Goal: Task Accomplishment & Management: Use online tool/utility

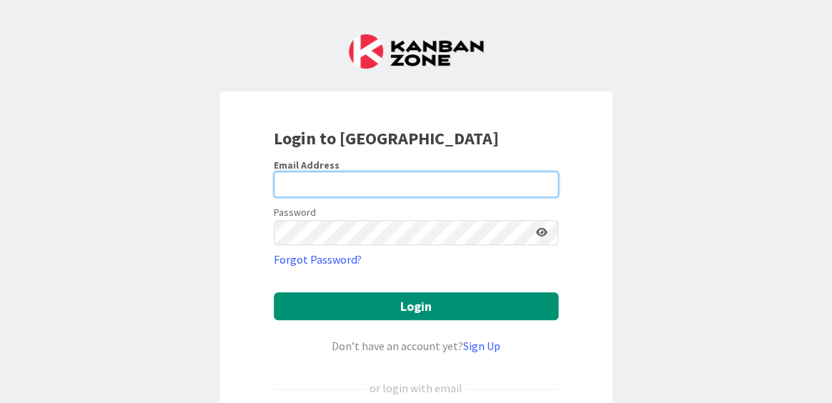
type input "[EMAIL_ADDRESS][DOMAIN_NAME]"
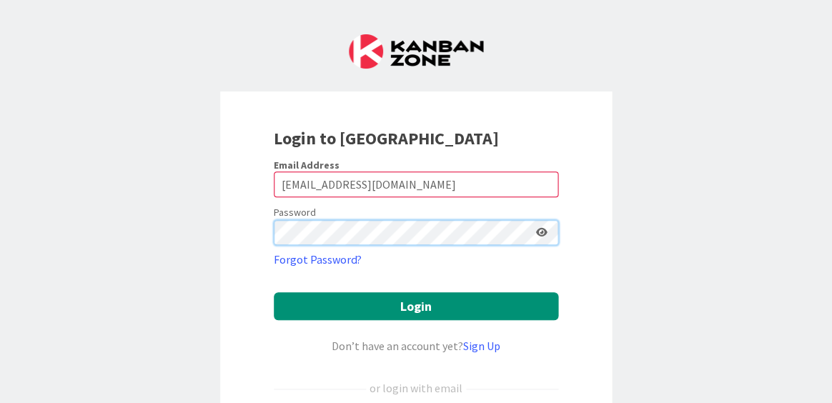
click at [415, 305] on button "Login" at bounding box center [416, 306] width 285 height 28
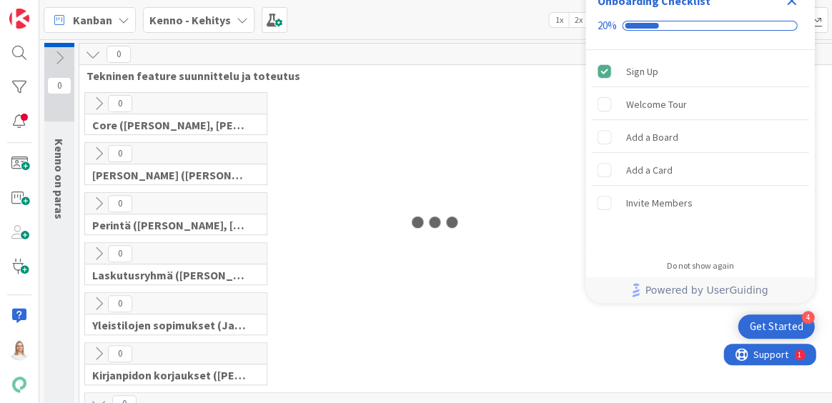
click at [787, 6] on icon "Close Checklist" at bounding box center [791, 0] width 17 height 17
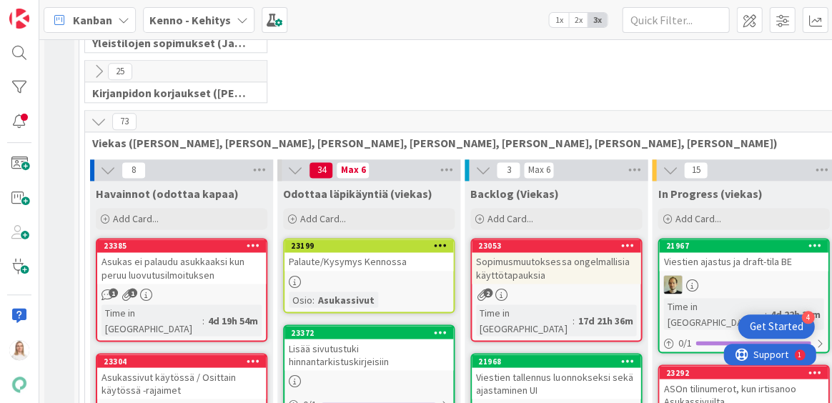
scroll to position [285, 0]
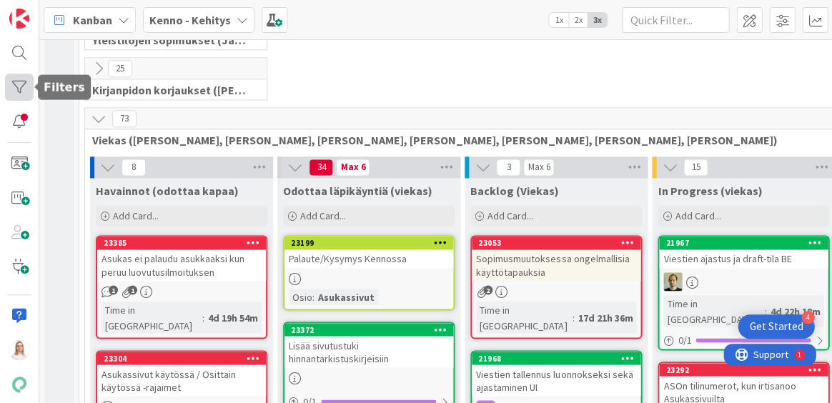
click at [21, 88] on div at bounding box center [19, 87] width 29 height 27
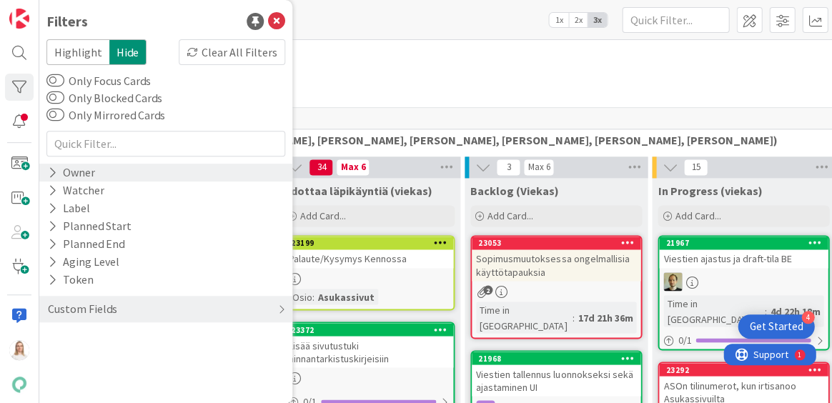
click at [55, 174] on icon at bounding box center [52, 173] width 9 height 12
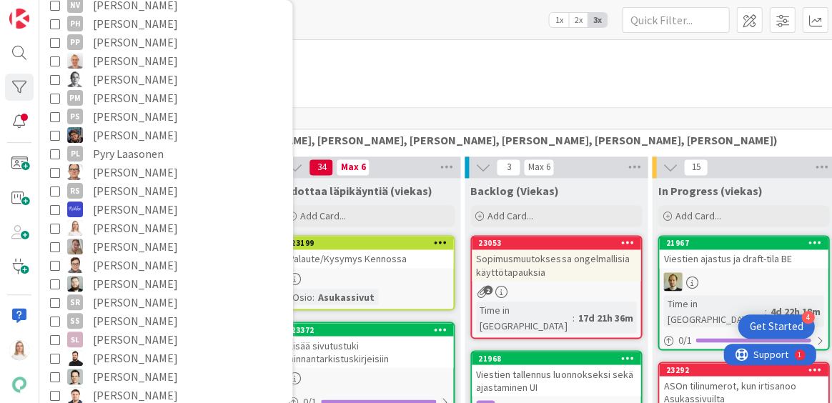
scroll to position [961, 0]
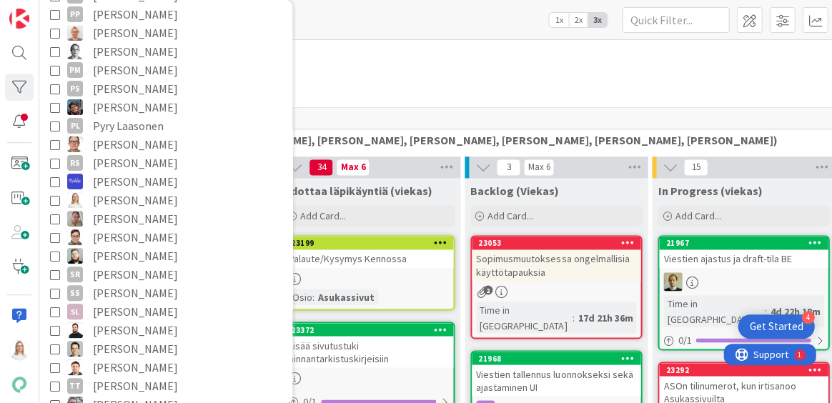
click at [56, 203] on icon at bounding box center [55, 200] width 10 height 10
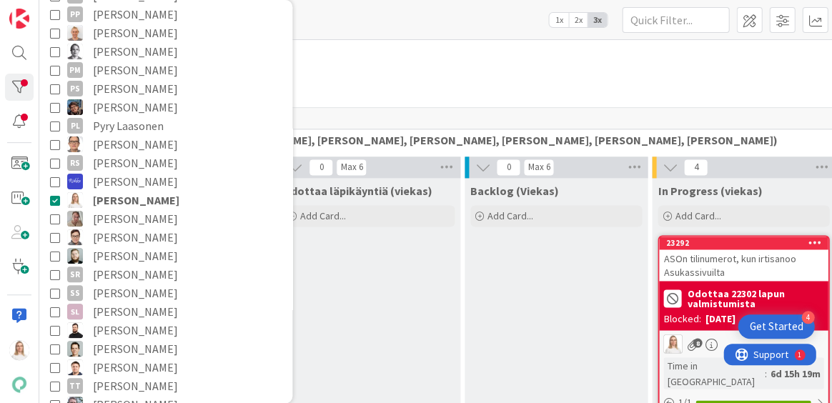
click at [375, 72] on div "0 Kirjanpidon korjaukset ([PERSON_NAME], JaakkoHä)" at bounding box center [650, 82] width 1136 height 50
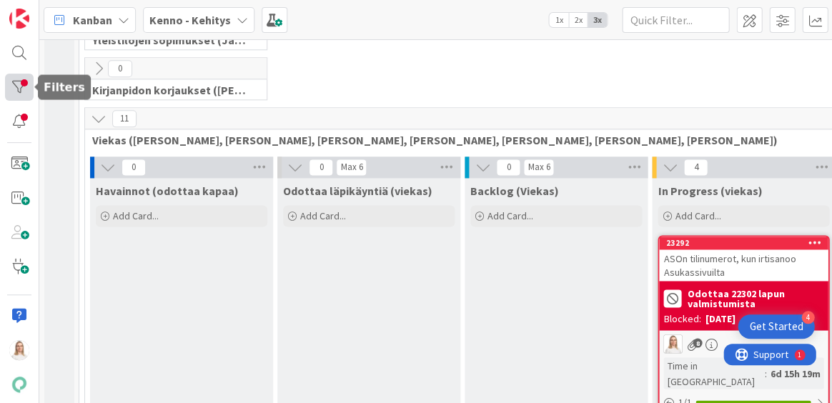
click at [17, 82] on div at bounding box center [19, 87] width 29 height 27
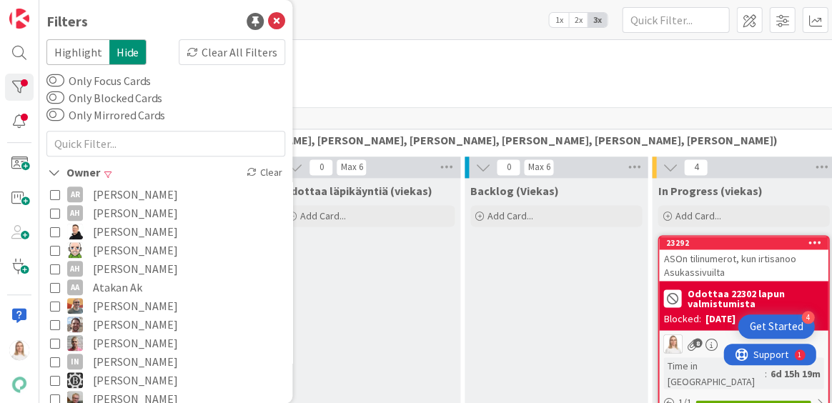
click at [86, 49] on span "Highlight" at bounding box center [77, 52] width 63 height 26
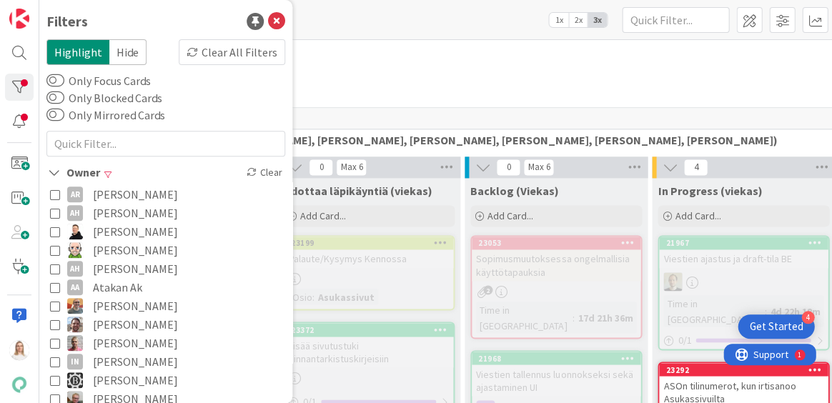
click at [408, 80] on div "0 Kirjanpidon korjaukset ([PERSON_NAME], JaakkoHä)" at bounding box center [650, 82] width 1136 height 50
